Goal: Register for event/course

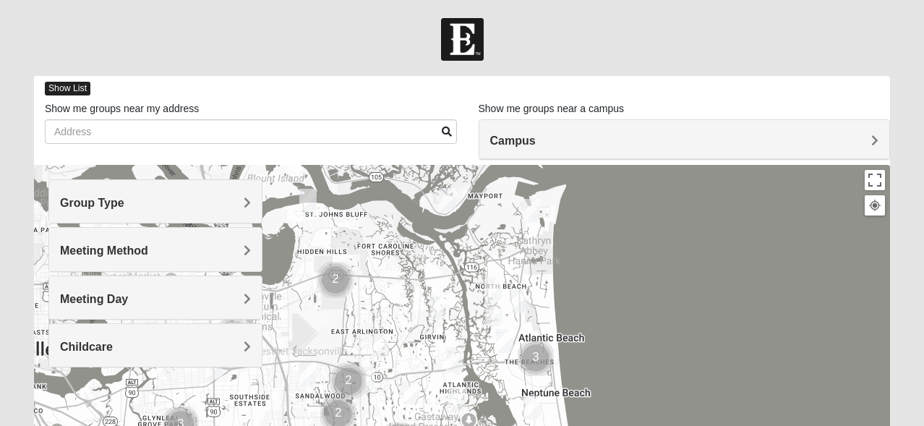
click at [76, 91] on span "Show List" at bounding box center [68, 89] width 46 height 14
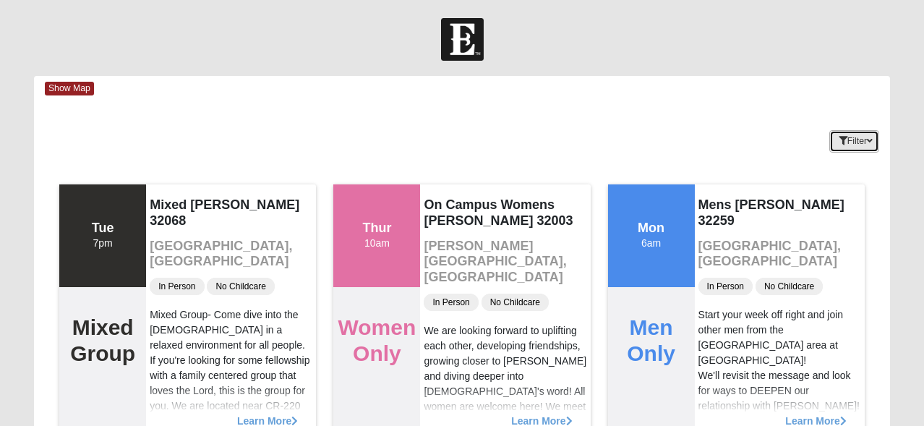
click at [867, 137] on icon "button" at bounding box center [869, 141] width 6 height 9
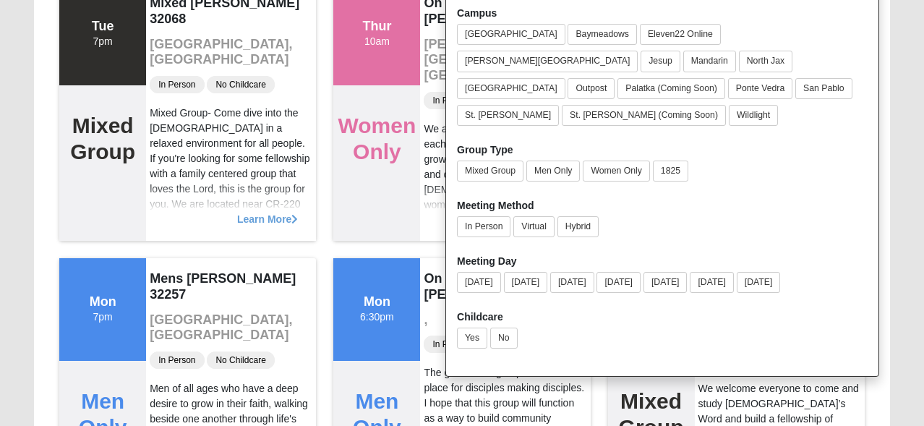
scroll to position [205, 0]
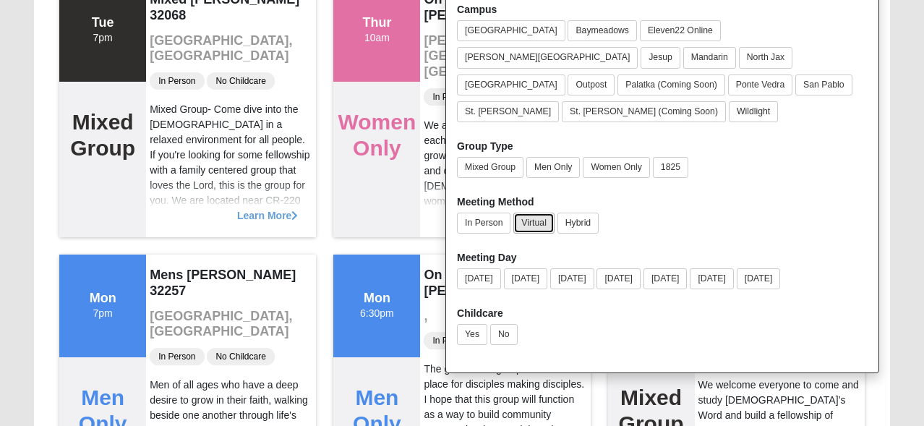
click at [527, 212] on button "Virtual" at bounding box center [533, 222] width 41 height 21
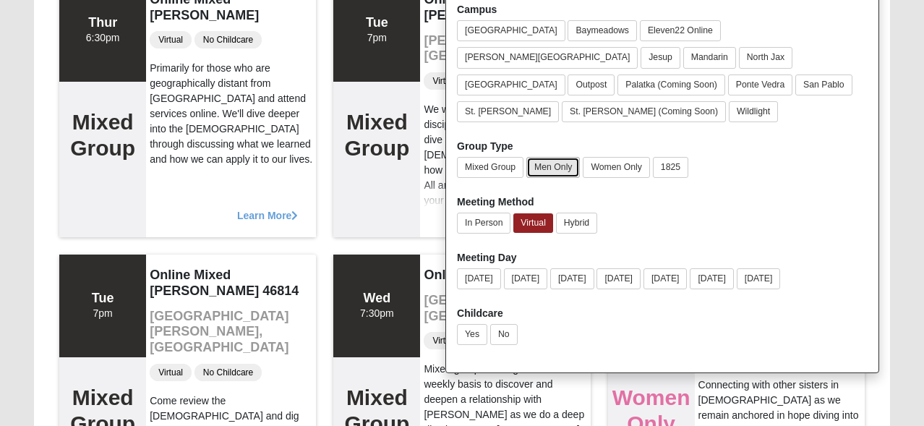
click at [559, 157] on button "Men Only" at bounding box center [552, 167] width 53 height 21
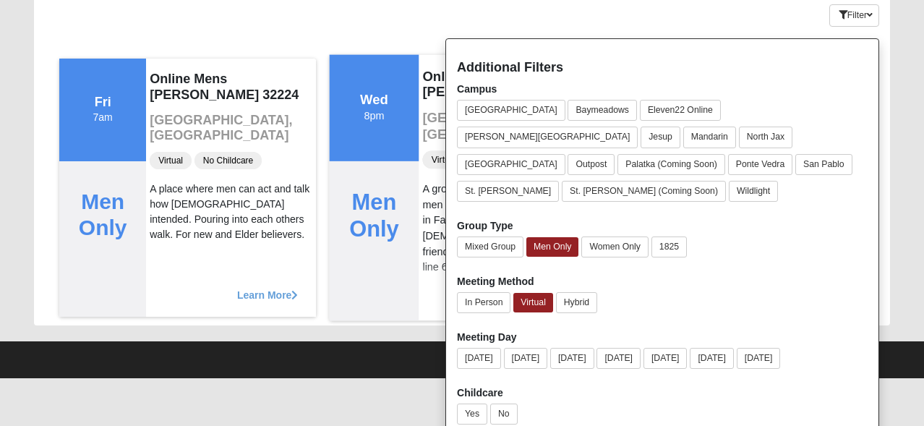
click at [358, 275] on div "Men Only" at bounding box center [375, 240] width 90 height 160
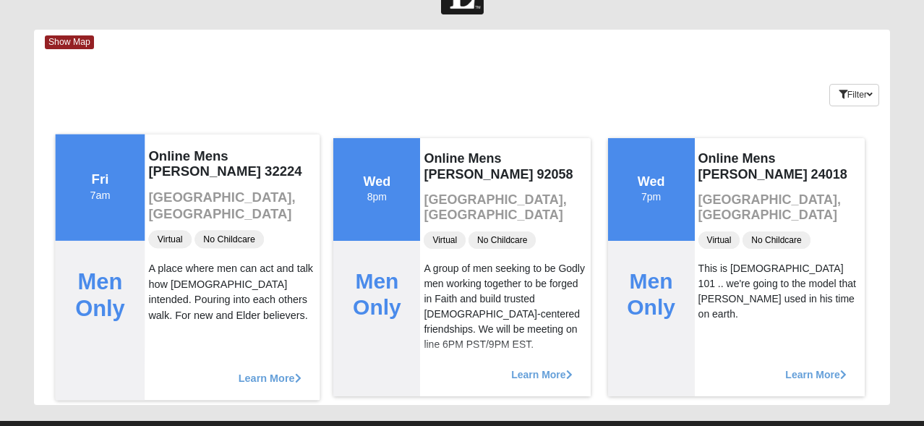
scroll to position [78, 0]
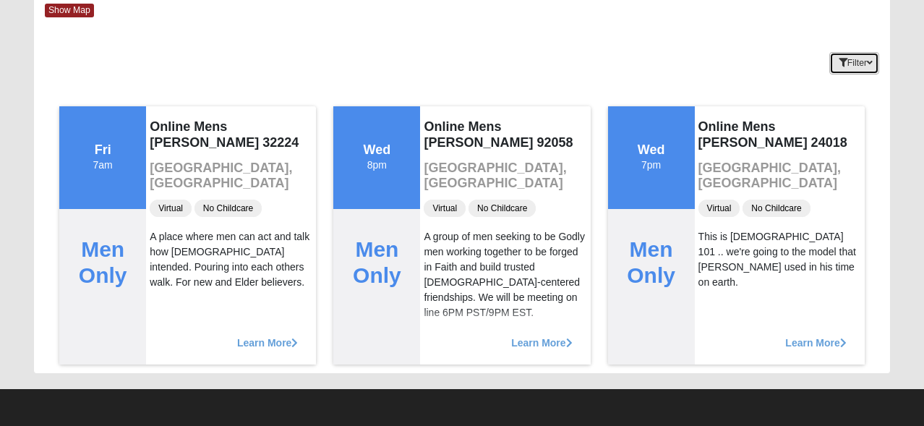
click at [868, 64] on icon "button" at bounding box center [869, 63] width 6 height 9
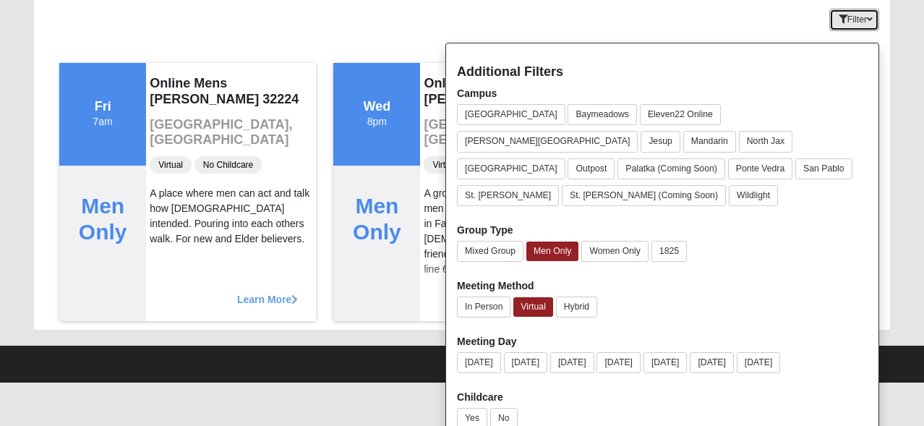
scroll to position [126, 0]
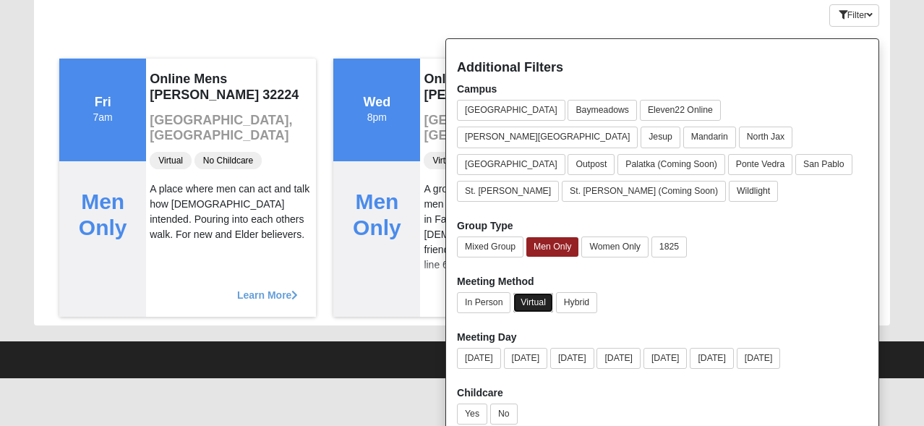
click at [535, 293] on button "Virtual" at bounding box center [533, 303] width 40 height 20
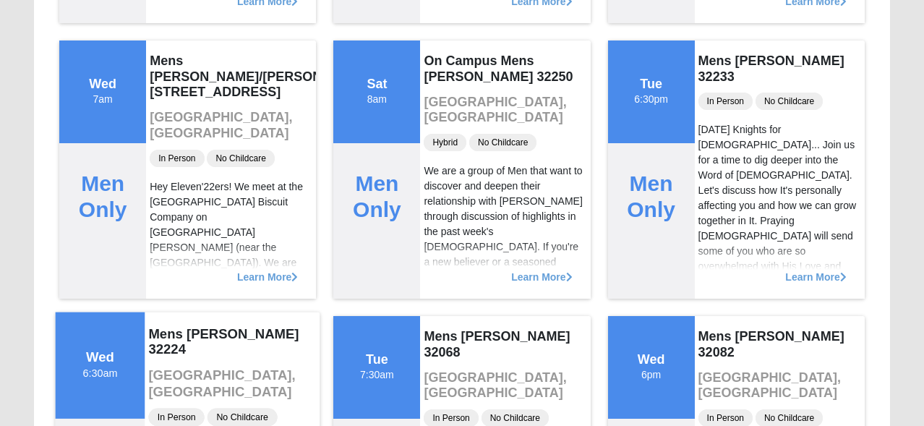
scroll to position [979, 0]
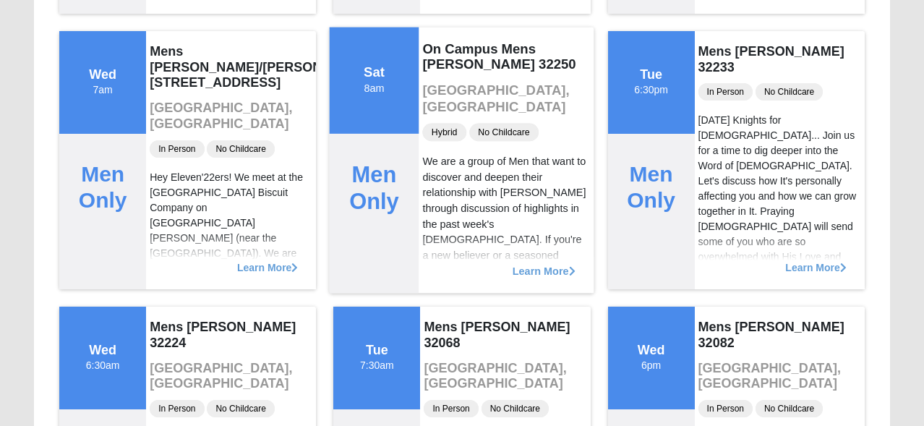
click at [510, 199] on div "We are a group of Men that want to discover and deepen their relationship with …" at bounding box center [507, 240] width 168 height 172
click at [569, 272] on icon at bounding box center [572, 270] width 7 height 10
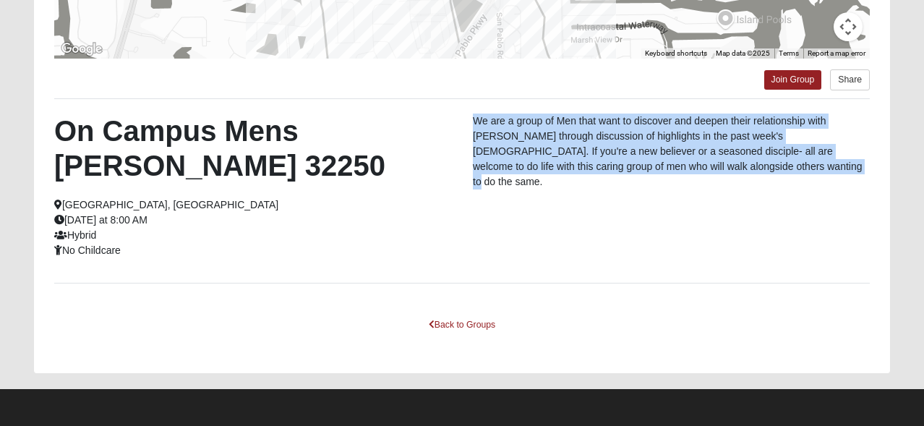
drag, startPoint x: 720, startPoint y: 168, endPoint x: 461, endPoint y: 118, distance: 263.6
click at [462, 118] on div "We are a group of Men that want to discover and deepen their relationship with …" at bounding box center [671, 154] width 418 height 83
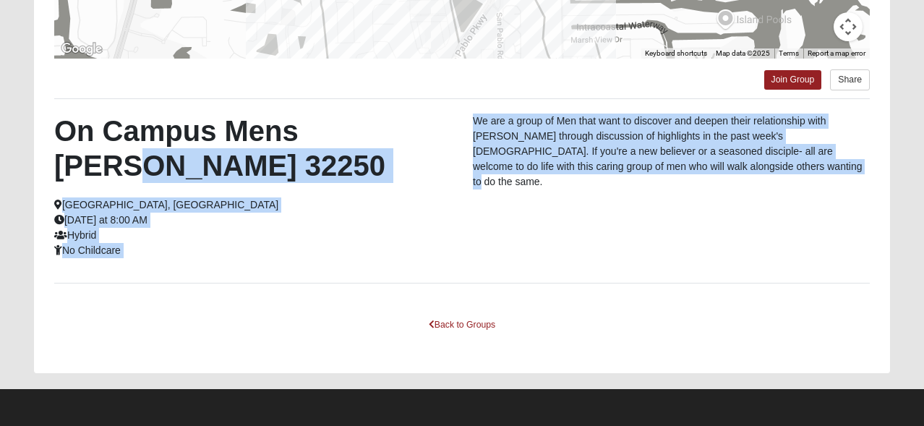
copy div "[GEOGRAPHIC_DATA], [GEOGRAPHIC_DATA] [DATE] at 8:00 AM Hybrid No Childcare We a…"
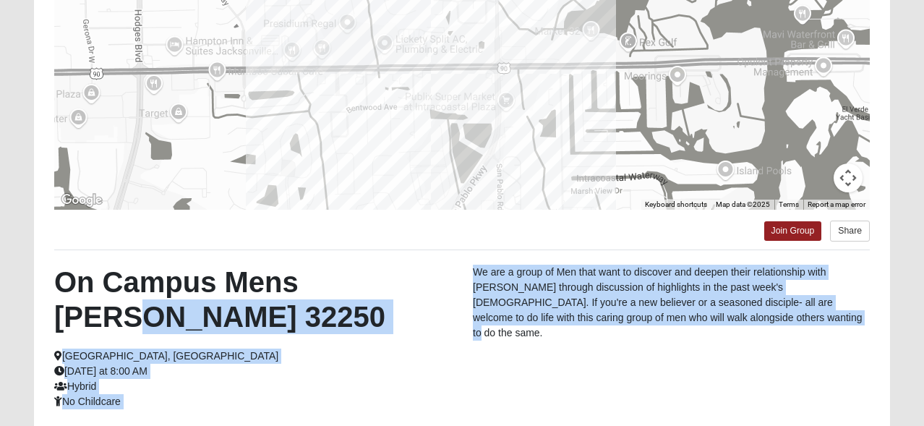
scroll to position [0, 0]
